Goal: Obtain resource: Download file/media

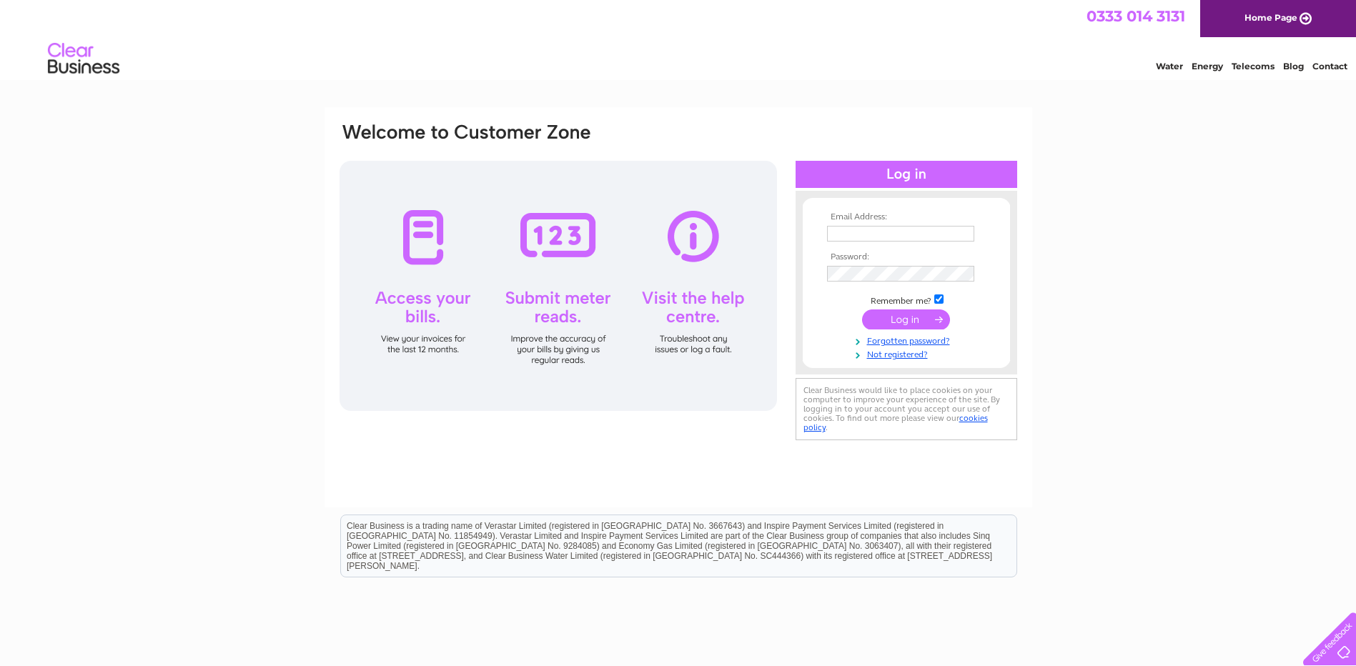
type input "[EMAIL_ADDRESS][DOMAIN_NAME]"
click at [904, 322] on input "submit" at bounding box center [906, 320] width 88 height 20
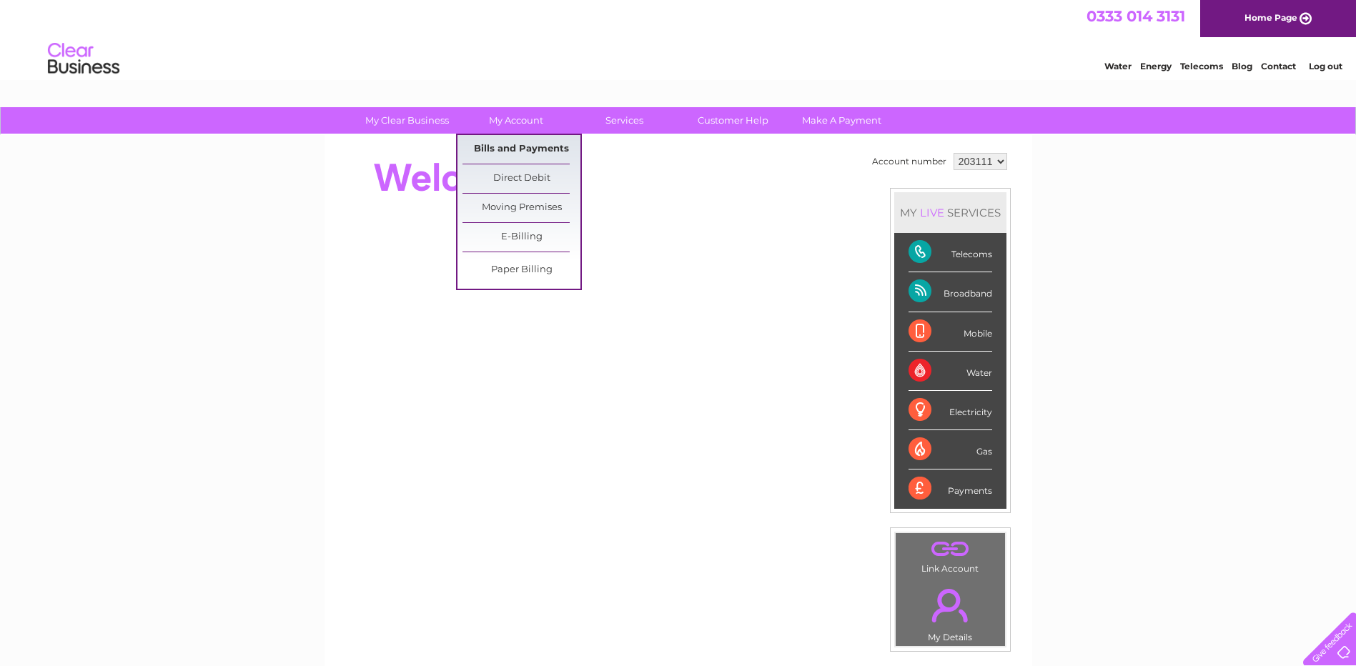
click at [530, 148] on link "Bills and Payments" at bounding box center [522, 149] width 118 height 29
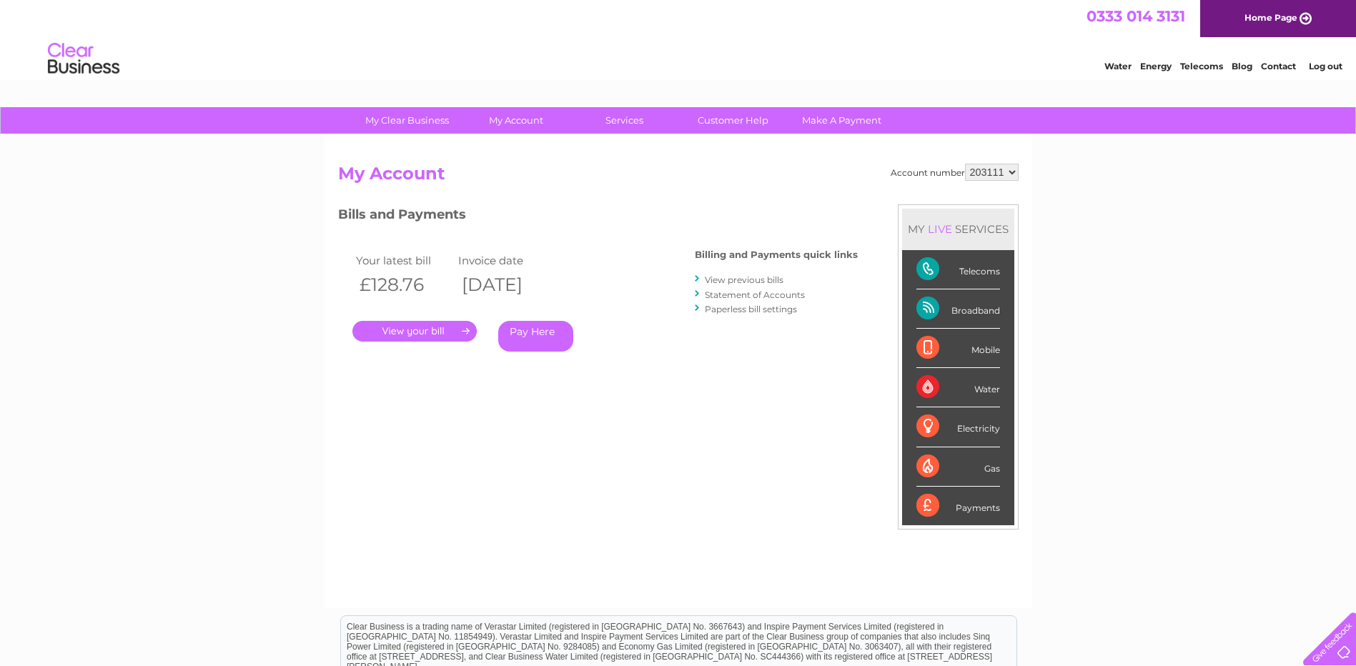
click at [746, 277] on link "View previous bills" at bounding box center [744, 280] width 79 height 11
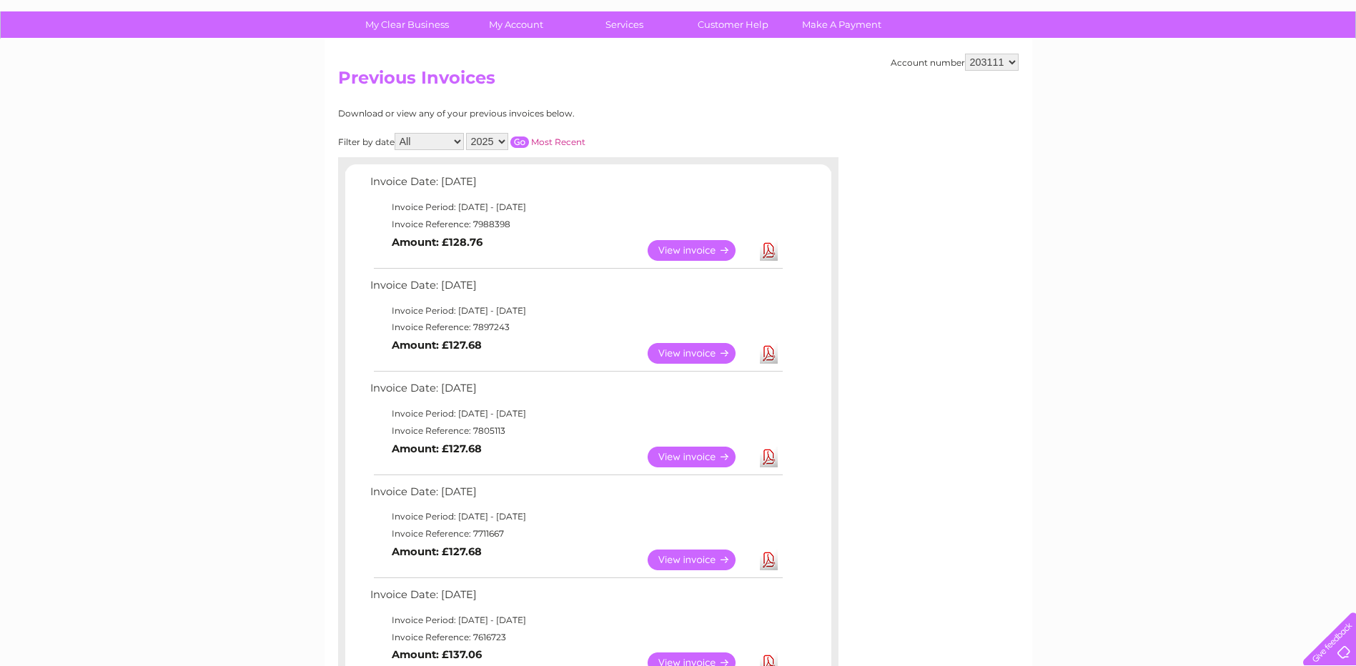
scroll to position [143, 0]
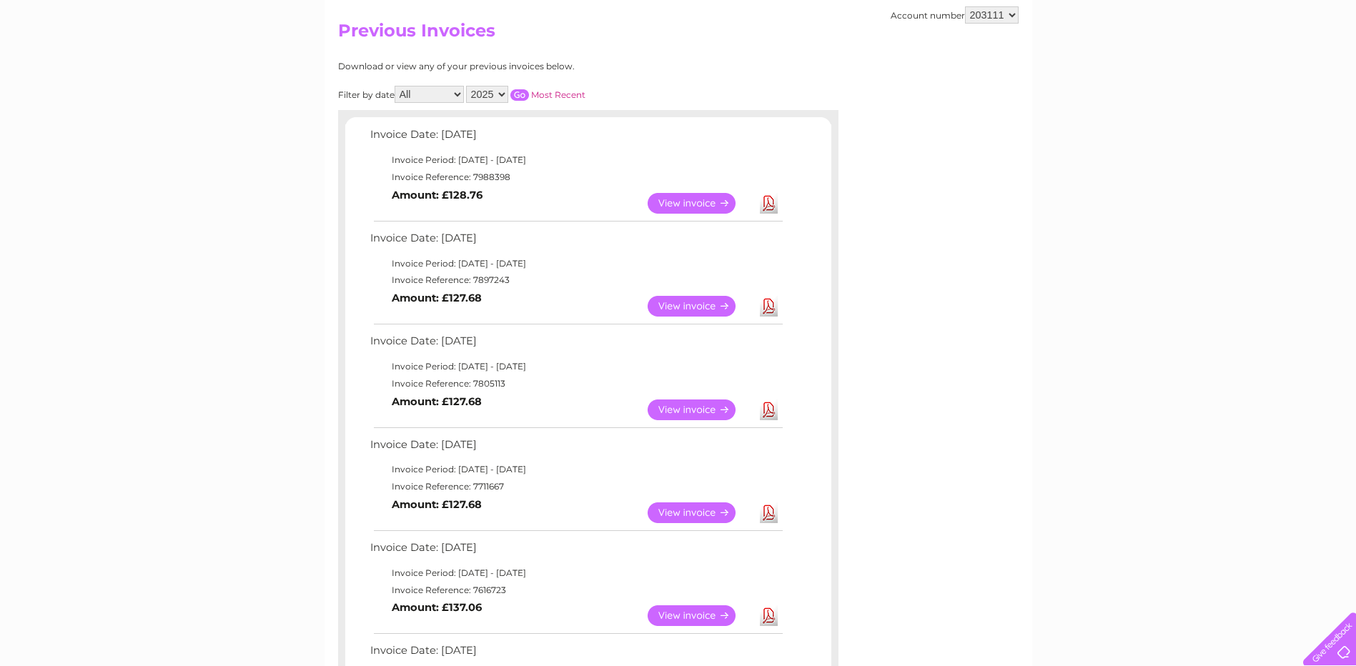
click at [768, 303] on link "Download" at bounding box center [769, 306] width 18 height 21
click at [770, 207] on link "Download" at bounding box center [769, 203] width 18 height 21
